Goal: Information Seeking & Learning: Learn about a topic

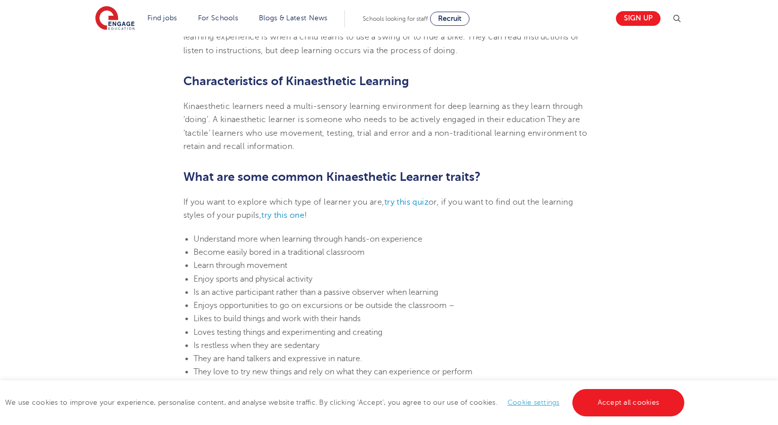
scroll to position [448, 0]
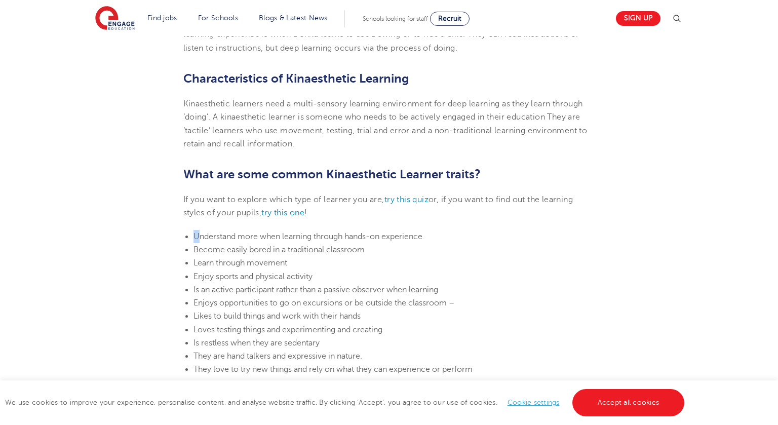
click at [199, 238] on span "Understand more when learning through hands-on experience" at bounding box center [308, 236] width 229 height 9
click at [214, 232] on span "Understand more when learning through hands-on experience" at bounding box center [308, 236] width 229 height 9
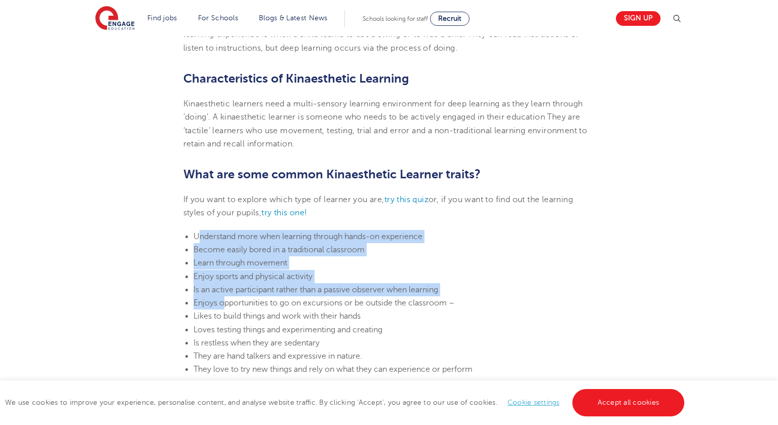
drag, startPoint x: 197, startPoint y: 237, endPoint x: 224, endPoint y: 309, distance: 77.0
click at [224, 309] on ul "Understand more when learning through hands-on experience Become easily bored i…" at bounding box center [389, 303] width 412 height 146
click at [199, 245] on span "Become easily bored in a traditional classroom" at bounding box center [279, 249] width 171 height 9
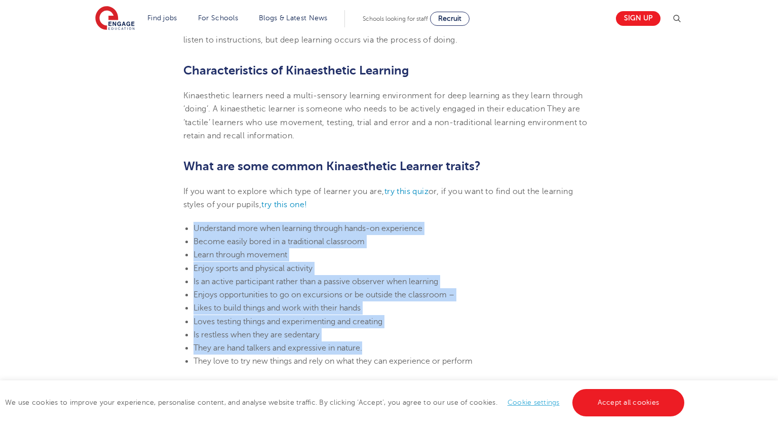
scroll to position [492, 0]
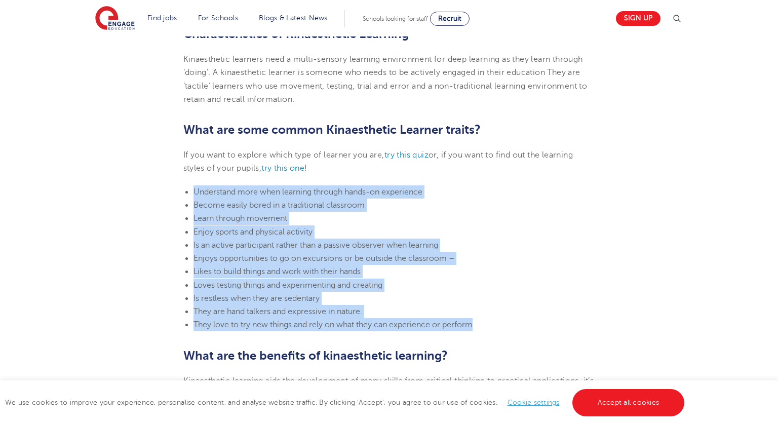
drag, startPoint x: 193, startPoint y: 236, endPoint x: 488, endPoint y: 326, distance: 308.3
click at [488, 326] on ul "Understand more when learning through hands-on experience Become easily bored i…" at bounding box center [389, 258] width 412 height 146
copy ul "Understand more when learning through hands-on experience Become easily bored i…"
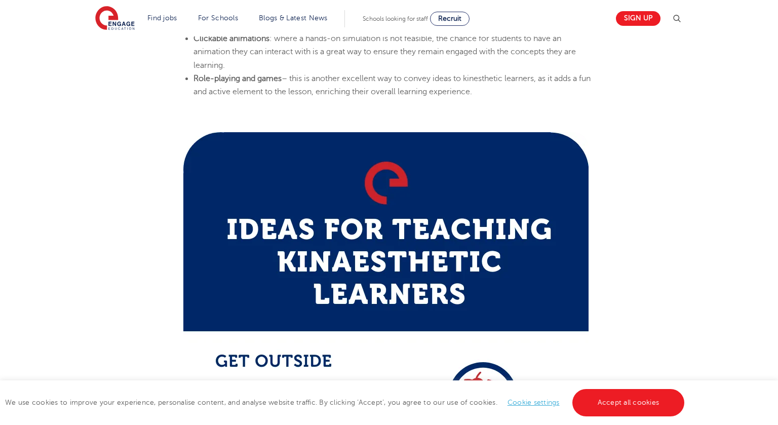
scroll to position [768, 0]
